Goal: Navigation & Orientation: Find specific page/section

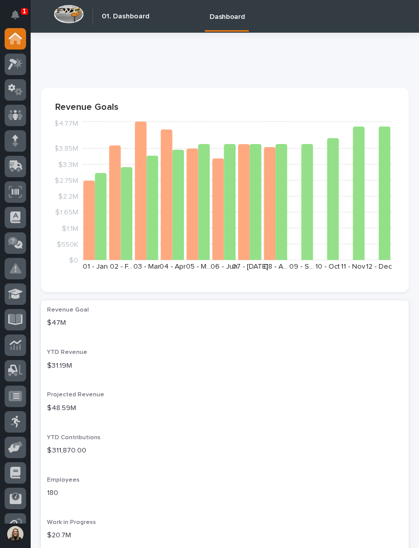
click at [19, 21] on button "Notifications" at bounding box center [15, 14] width 21 height 21
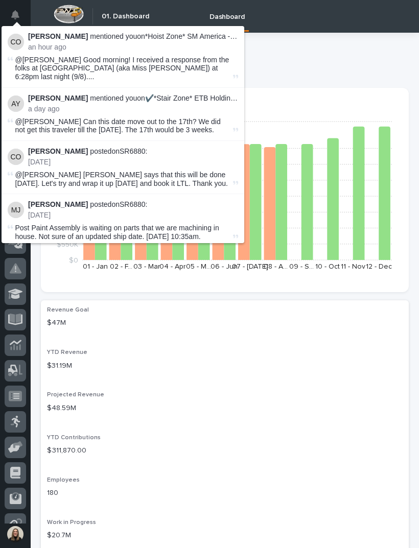
click at [164, 56] on span "@[PERSON_NAME] Good morning! I received a response from the folks at [GEOGRAPHI…" at bounding box center [123, 69] width 216 height 26
click at [174, 31] on li "[PERSON_NAME] mentioned you on *Hoist Zone* SM America - 🤖 PWI UltraLite Telesc…" at bounding box center [123, 57] width 243 height 62
click at [187, 36] on p "[PERSON_NAME] mentioned you on *Hoist Zone* SM America - 🤖 PWI UltraLite Telesc…" at bounding box center [133, 36] width 210 height 9
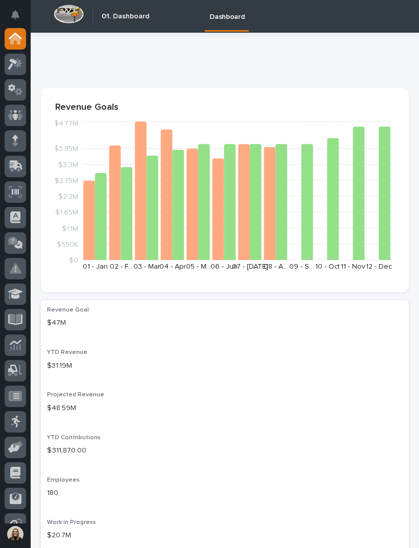
click at [309, 61] on p at bounding box center [223, 58] width 364 height 15
click at [23, 37] on div at bounding box center [15, 38] width 21 height 21
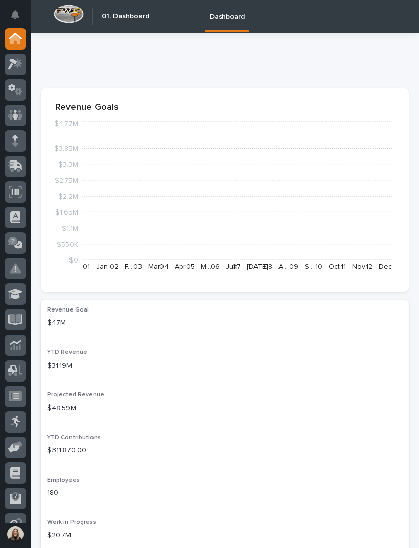
click at [15, 12] on icon "Notifications" at bounding box center [15, 14] width 8 height 9
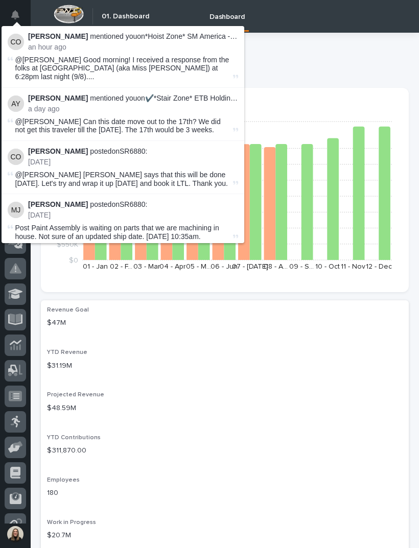
click at [283, 55] on p at bounding box center [223, 58] width 364 height 15
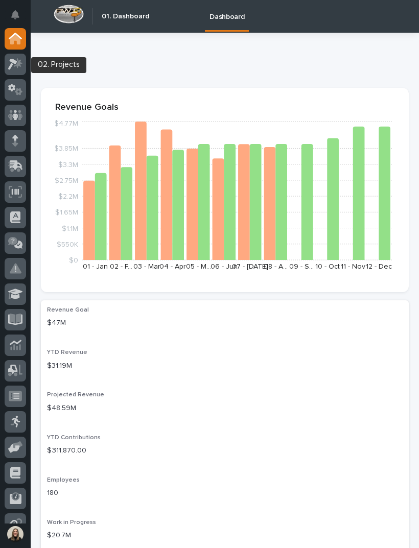
click at [16, 66] on icon at bounding box center [18, 63] width 9 height 10
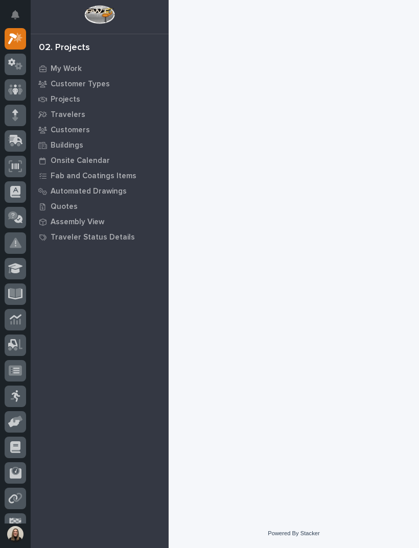
click at [78, 68] on p "My Work" at bounding box center [66, 68] width 31 height 9
click at [84, 68] on div "My Work" at bounding box center [99, 68] width 133 height 14
click at [20, 34] on icon at bounding box center [15, 39] width 15 height 12
click at [21, 74] on link at bounding box center [15, 64] width 21 height 21
